Goal: Task Accomplishment & Management: Use online tool/utility

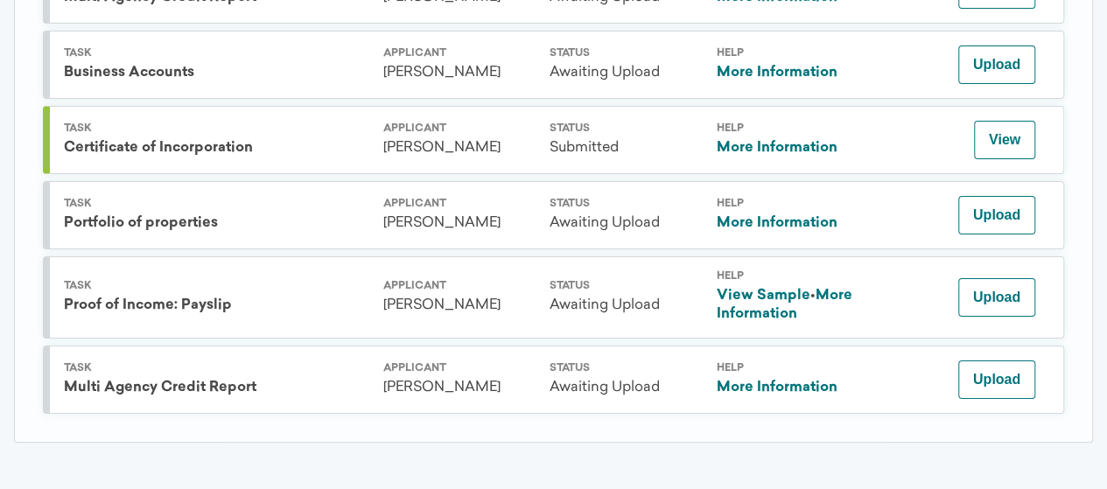
scroll to position [2993, 0]
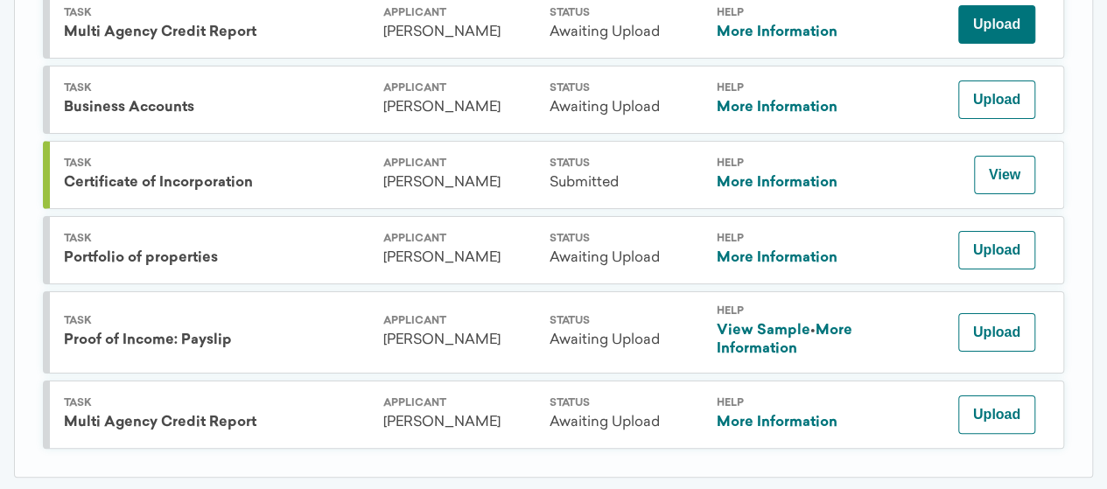
click at [1000, 44] on button "Upload" at bounding box center [996, 24] width 77 height 39
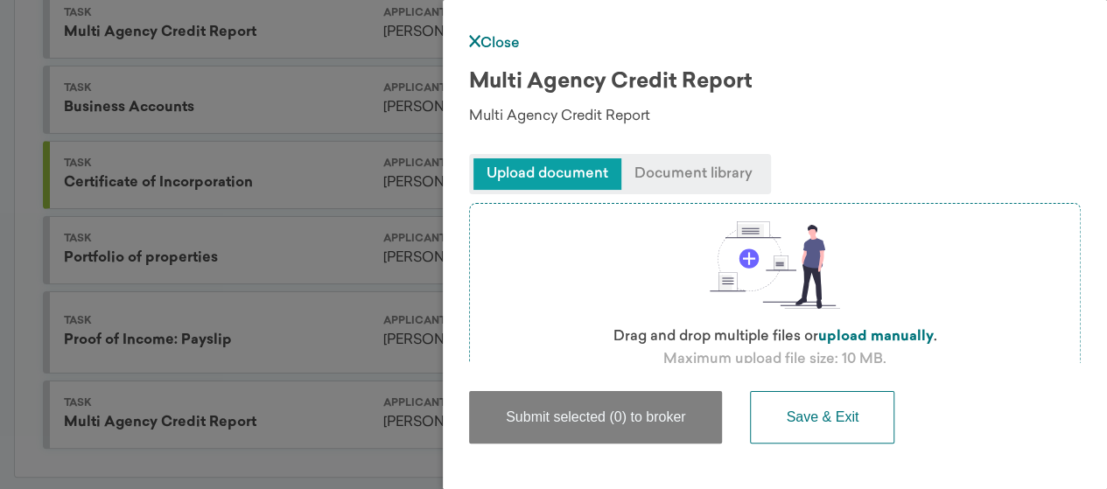
click at [875, 333] on label "upload manually" at bounding box center [876, 337] width 116 height 14
click at [0, 0] on input "file" at bounding box center [0, 0] width 0 height 0
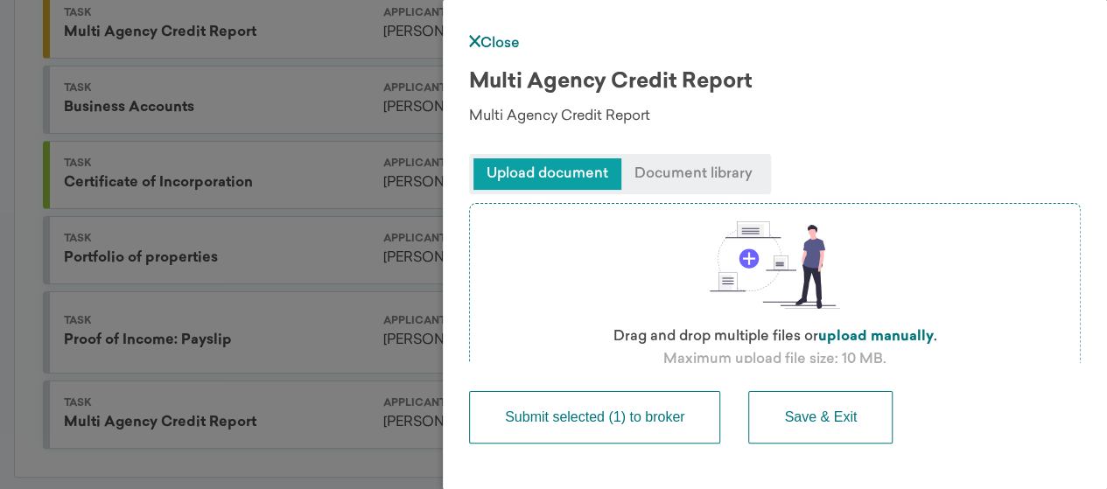
click at [642, 424] on button "Submit selected (1) to broker" at bounding box center [594, 417] width 251 height 53
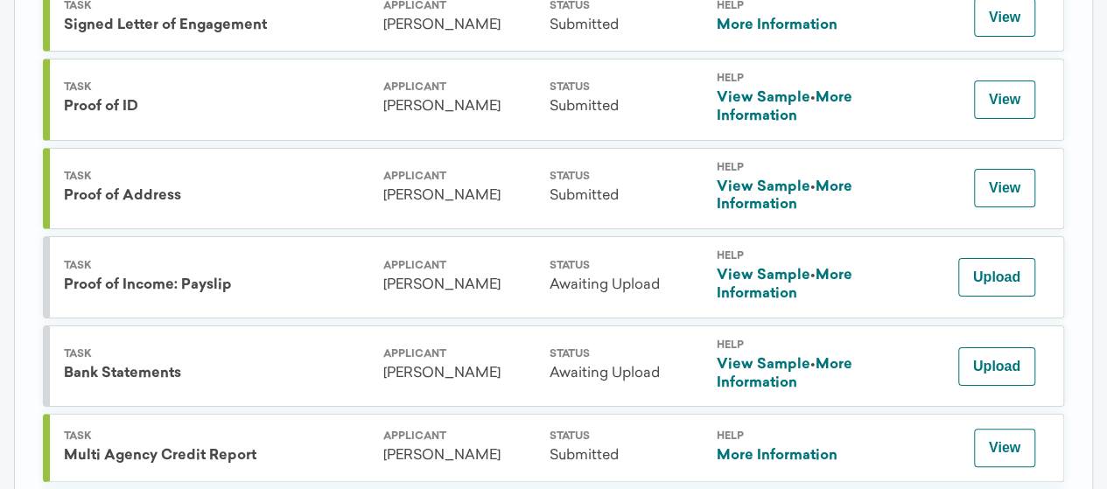
scroll to position [2998, 0]
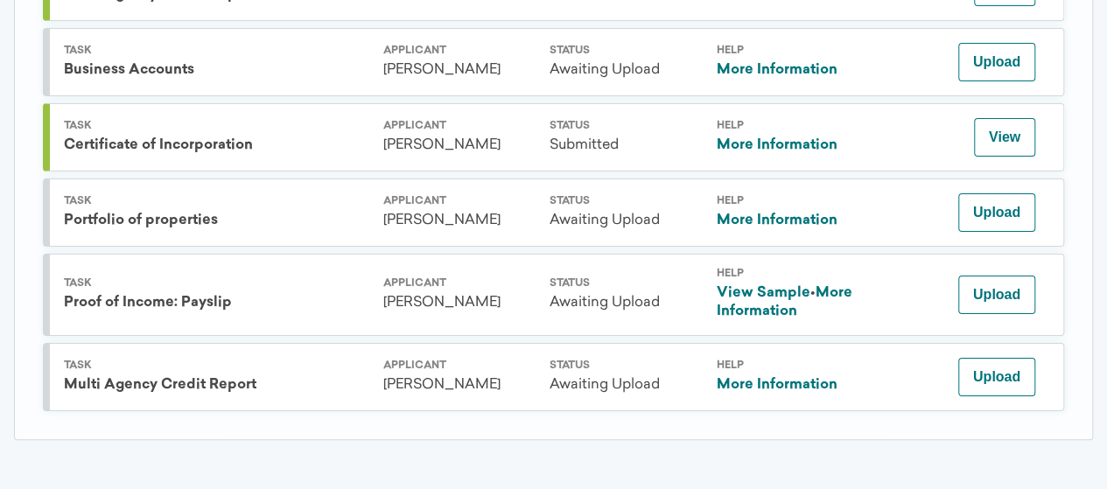
scroll to position [3168, 0]
click at [995, 383] on button "Upload" at bounding box center [996, 377] width 77 height 39
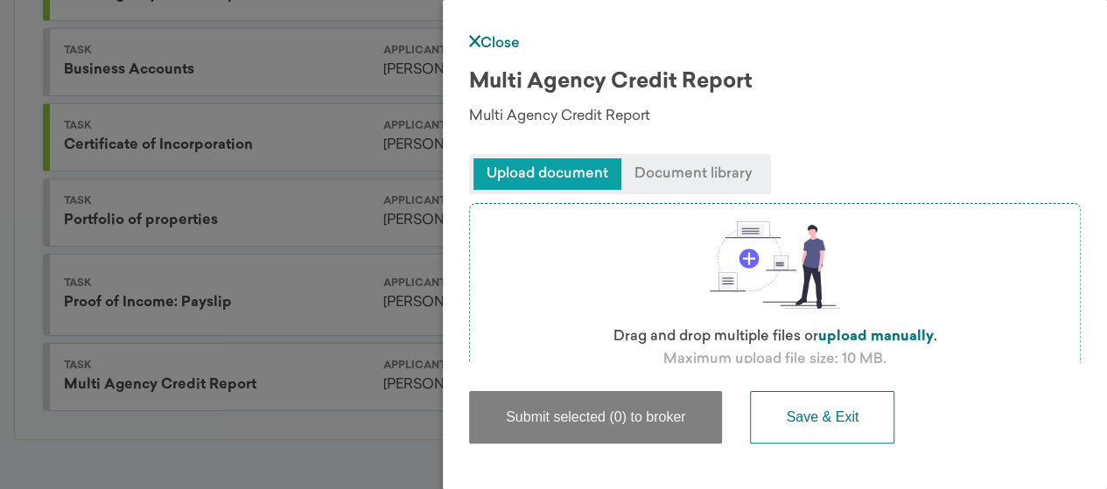
click at [885, 332] on label "upload manually" at bounding box center [876, 337] width 116 height 14
click at [0, 0] on input "file" at bounding box center [0, 0] width 0 height 0
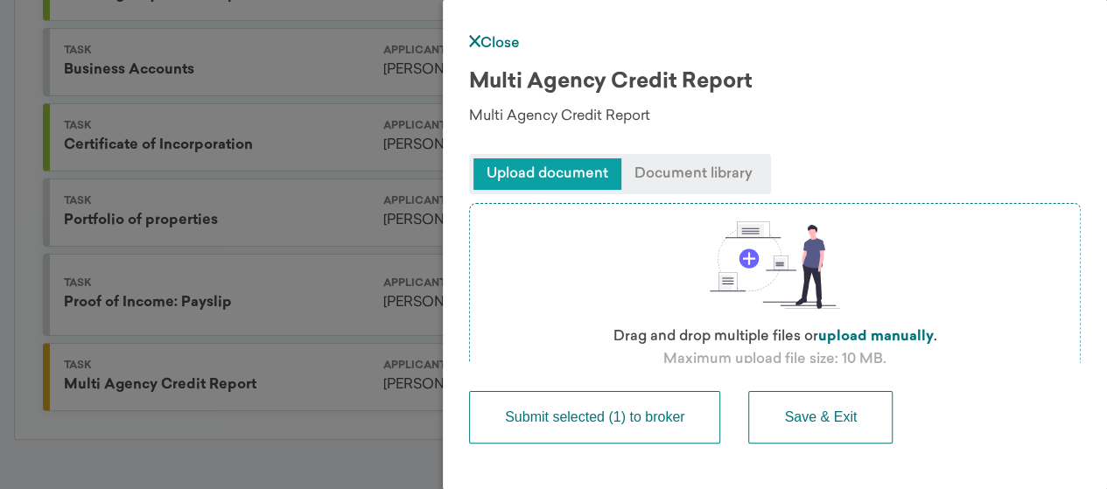
click at [671, 428] on button "Submit selected (1) to broker" at bounding box center [594, 417] width 251 height 53
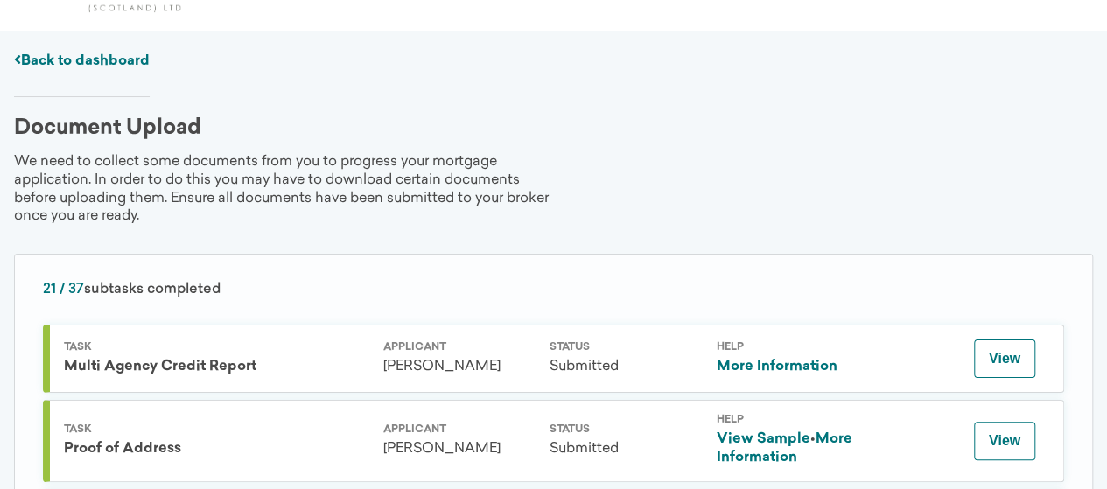
scroll to position [28, 0]
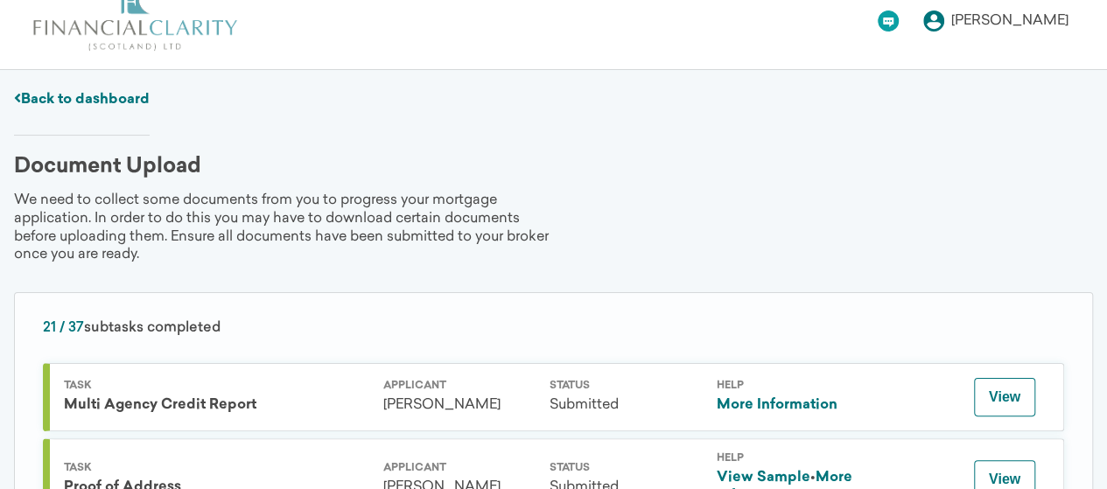
click at [1013, 37] on div "George Edmundson Change password Notification settings Delete account Logout" at bounding box center [976, 20] width 200 height 69
click at [1011, 20] on div "[PERSON_NAME]" at bounding box center [1009, 21] width 117 height 14
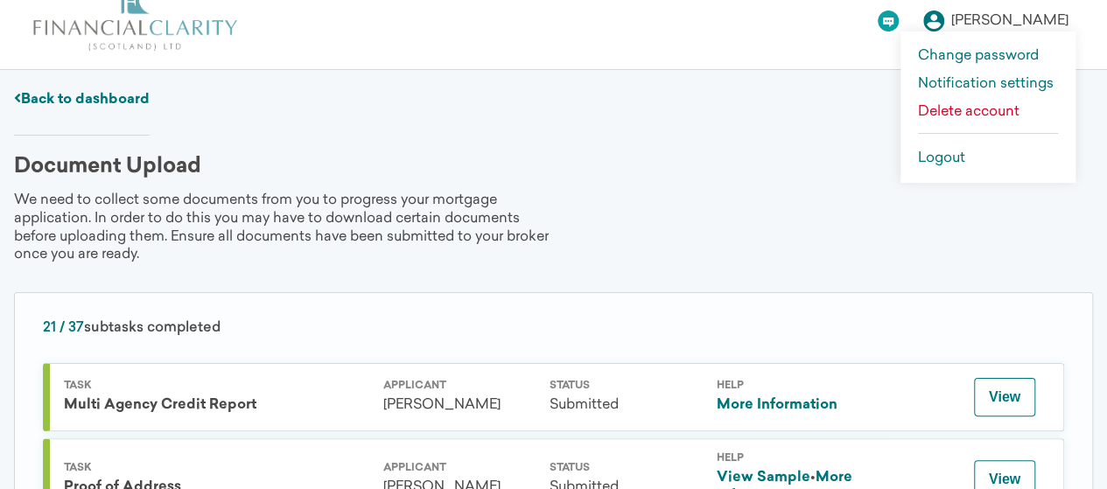
click at [938, 155] on link "Logout" at bounding box center [988, 158] width 140 height 14
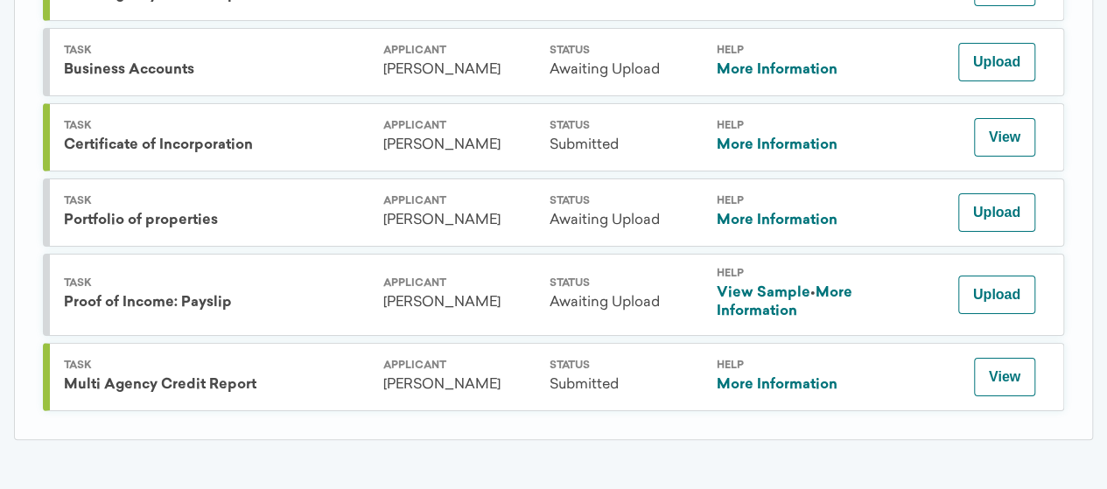
scroll to position [3168, 0]
click at [996, 207] on button "Upload" at bounding box center [996, 212] width 77 height 39
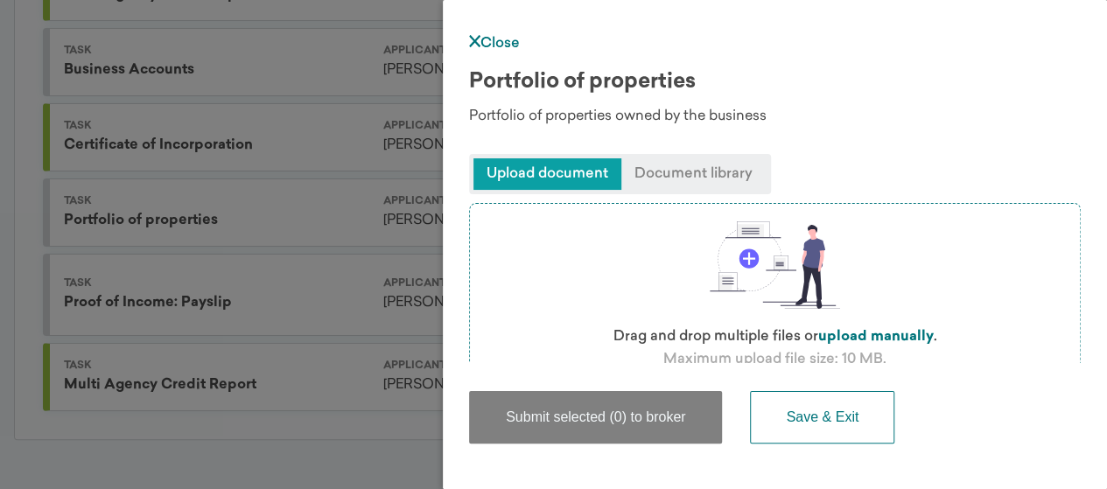
click at [583, 178] on span "Upload document" at bounding box center [548, 174] width 148 height 32
click at [860, 333] on label "upload manually" at bounding box center [876, 337] width 116 height 14
click at [0, 0] on input "file" at bounding box center [0, 0] width 0 height 0
click at [508, 39] on link "Close" at bounding box center [494, 44] width 51 height 14
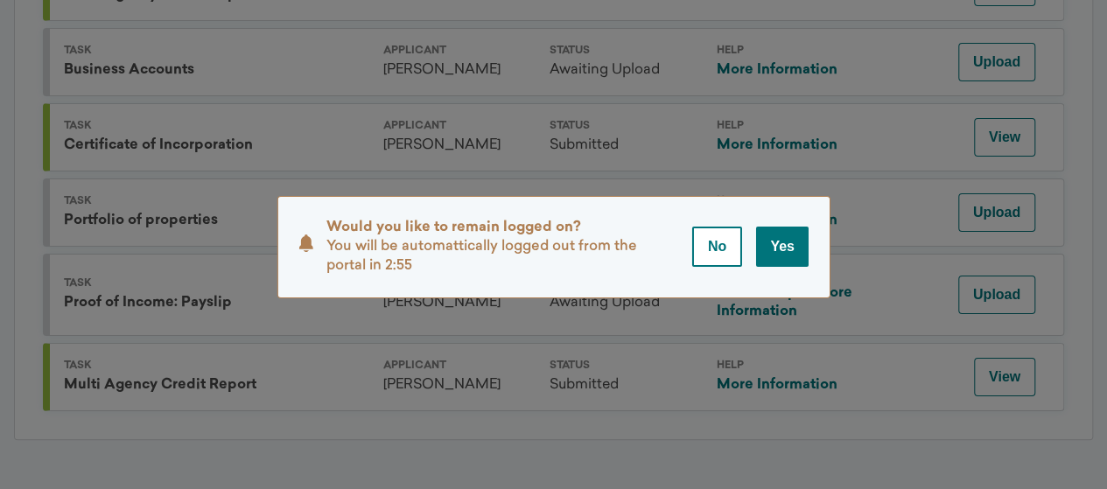
click at [718, 251] on button "No" at bounding box center [717, 247] width 50 height 40
